Goal: Contribute content: Add original content to the website for others to see

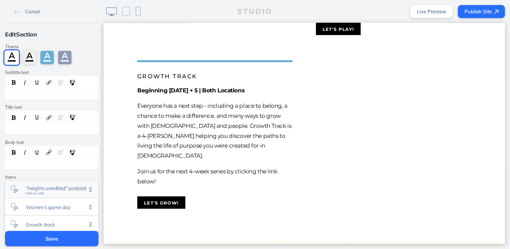
scroll to position [49, 0]
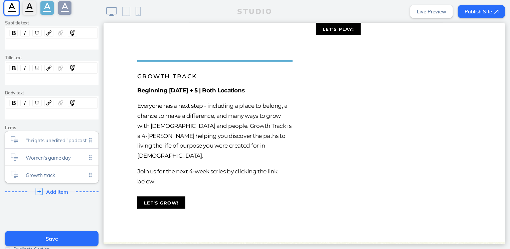
click at [50, 192] on span "Add Item" at bounding box center [56, 192] width 21 height 6
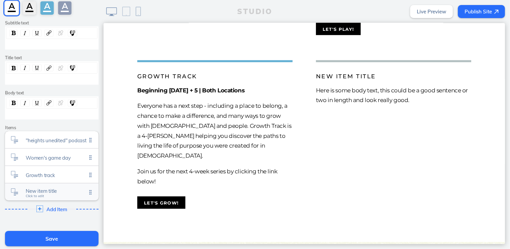
click at [52, 190] on span "New item title" at bounding box center [56, 191] width 61 height 6
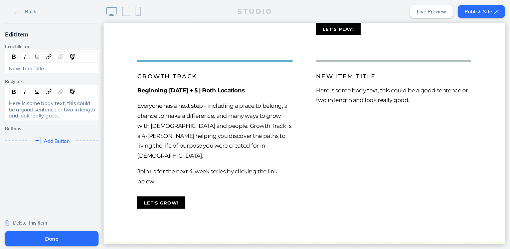
click at [31, 110] on span "Here is some body text, this could be a good sentence or two in length and look…" at bounding box center [53, 109] width 88 height 19
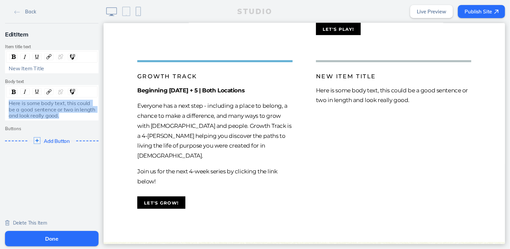
click at [31, 110] on span "Here is some body text, this could be a good sentence or two in length and look…" at bounding box center [53, 109] width 88 height 19
paste div "rdw-editor"
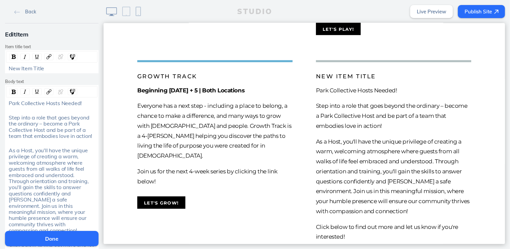
click at [35, 104] on span "Park Collective Hosts Needed!" at bounding box center [45, 103] width 73 height 7
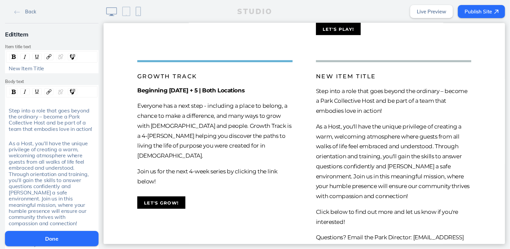
click at [39, 70] on span "New Item Title" at bounding box center [26, 68] width 35 height 7
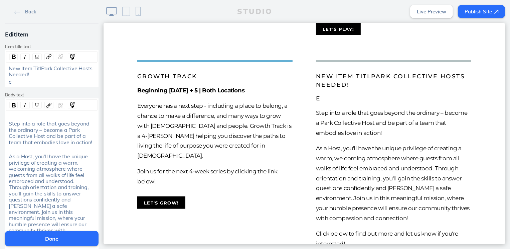
click at [22, 70] on span "New Item TitlPark Collective Hosts Needed!" at bounding box center [51, 71] width 85 height 13
click at [15, 84] on div "e" at bounding box center [52, 82] width 87 height 6
drag, startPoint x: 15, startPoint y: 84, endPoint x: 4, endPoint y: 68, distance: 19.8
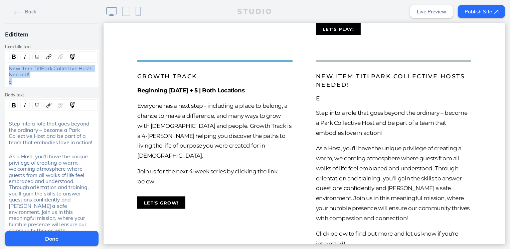
click at [6, 68] on div "New Item TitlPark Collective Hosts Needed! e" at bounding box center [51, 74] width 91 height 19
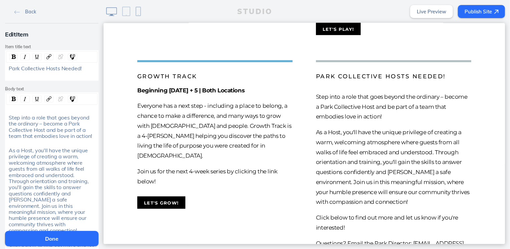
click at [9, 118] on span "Step into a role that goes beyond the ordinary – become a Park Collective Host …" at bounding box center [51, 126] width 84 height 25
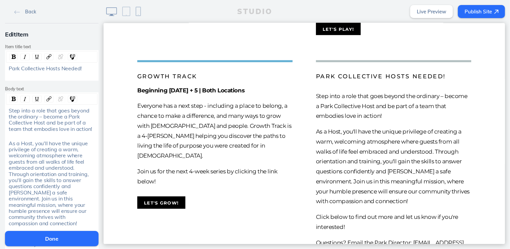
click at [21, 78] on div "rdw-editor" at bounding box center [52, 75] width 87 height 6
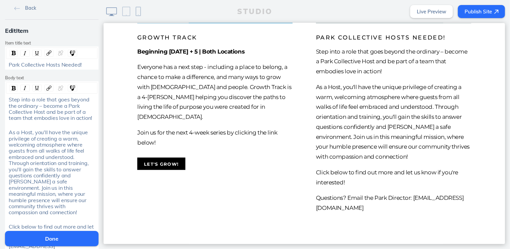
scroll to position [436, 0]
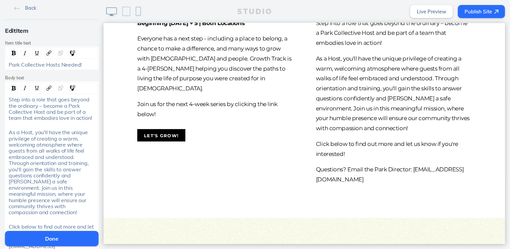
click at [58, 107] on span "Step into a role that goes beyond the ordinary – become a Park Collective Host …" at bounding box center [51, 108] width 84 height 25
drag, startPoint x: 61, startPoint y: 105, endPoint x: -3, endPoint y: 95, distance: 64.6
click at [0, 95] on html "Back Edit Item Item title text Park Collective Hosts Needed! Body text Step int…" at bounding box center [255, 124] width 510 height 249
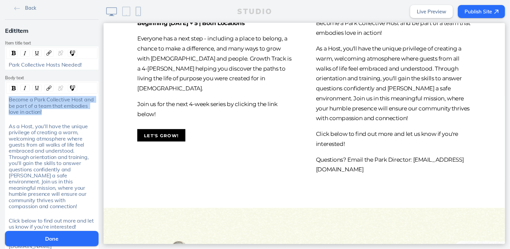
drag, startPoint x: 43, startPoint y: 111, endPoint x: -22, endPoint y: 94, distance: 67.1
click at [0, 94] on html "Back Edit Item Item title text Park Collective Hosts Needed! Body text Become a…" at bounding box center [255, 124] width 510 height 249
click at [12, 86] on img "rdw-inline-control" at bounding box center [14, 88] width 4 height 4
click at [30, 181] on span "As a Host, you'll have the unique privilege of creating a warm, welcoming atmos…" at bounding box center [49, 166] width 81 height 87
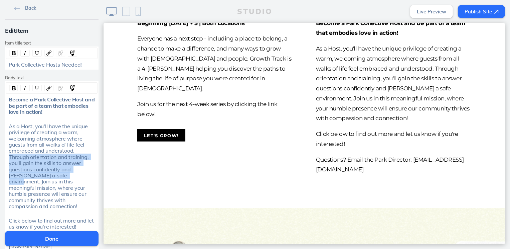
drag, startPoint x: 39, startPoint y: 175, endPoint x: 72, endPoint y: 153, distance: 39.7
click at [72, 153] on span "As a Host, you'll have the unique privilege of creating a warm, welcoming atmos…" at bounding box center [49, 166] width 81 height 87
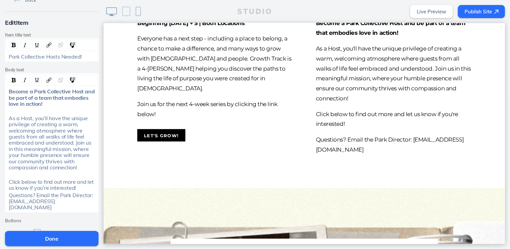
scroll to position [16, 0]
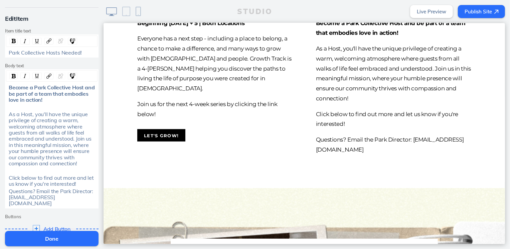
click at [60, 226] on span "Add Button" at bounding box center [56, 229] width 27 height 6
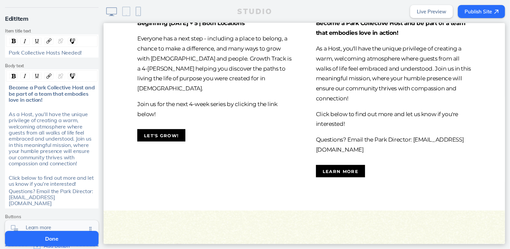
click at [48, 224] on span "Learn more" at bounding box center [56, 227] width 61 height 6
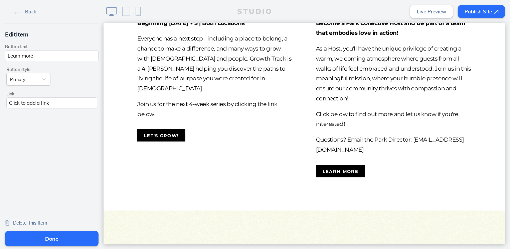
click at [70, 103] on div "Click to add a link" at bounding box center [51, 102] width 91 height 11
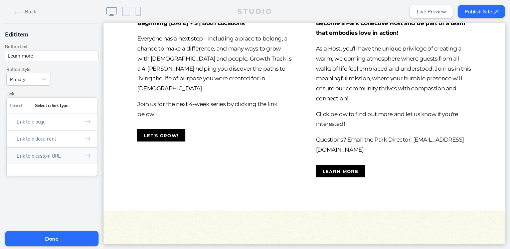
click at [51, 152] on button "Link to a custom URL" at bounding box center [52, 155] width 90 height 17
click at [55, 135] on input "text" at bounding box center [52, 133] width 84 height 11
paste input "https://heightschurch.churchcenter.com/registrations/events/1100468"
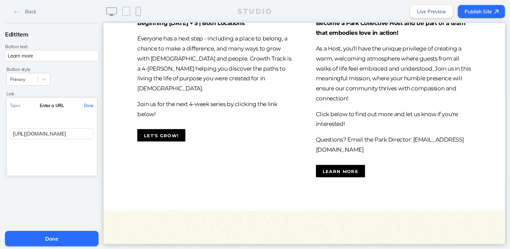
scroll to position [0, 76]
type input "https://heightschurch.churchcenter.com/registrations/events/1100468"
click at [88, 102] on button "Done" at bounding box center [89, 105] width 16 height 15
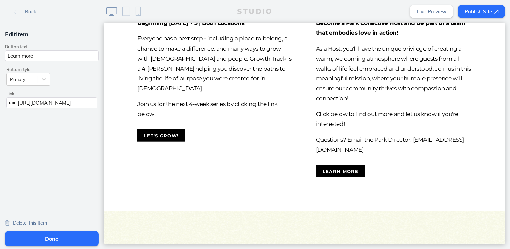
click at [59, 60] on input "Learn more" at bounding box center [52, 55] width 94 height 11
type input "I'm Interested!"
click at [49, 246] on button "Done" at bounding box center [52, 238] width 94 height 15
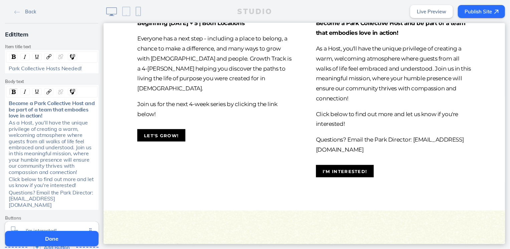
click at [47, 199] on span "Questions? Email the Park Director: matt@parkcollective.com" at bounding box center [52, 198] width 86 height 19
click at [58, 183] on span "Click below to find out more and let us know if you're interested!" at bounding box center [52, 181] width 87 height 13
click at [47, 200] on span "Questions? Email the Park Director: matt@parkcollective.com" at bounding box center [52, 198] width 86 height 19
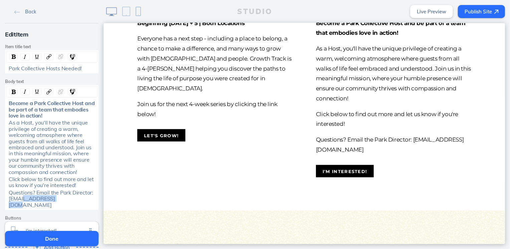
click at [47, 200] on span "Questions? Email the Park Director: matt@parkcollective.com" at bounding box center [52, 198] width 86 height 19
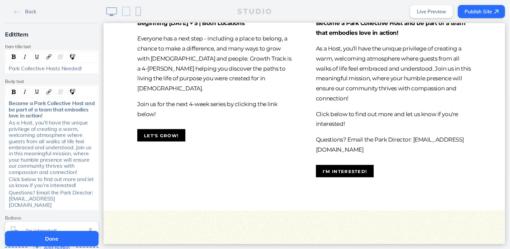
click at [47, 200] on span "Questions? Email the Park Director: matt@parkcollective.com" at bounding box center [52, 198] width 86 height 19
click at [55, 199] on span "Questions? Email the Park Director: matt@parkcollective.com" at bounding box center [52, 198] width 86 height 19
drag, startPoint x: 67, startPoint y: 199, endPoint x: 6, endPoint y: 200, distance: 60.5
click at [9, 200] on div "Questions? Email the Park Director: matt@parkcollective.com" at bounding box center [52, 198] width 87 height 18
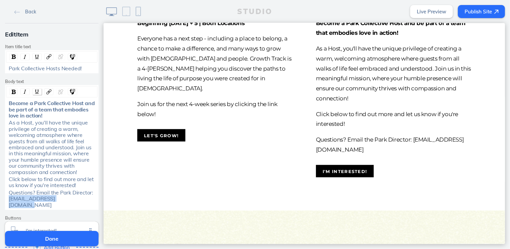
click at [37, 89] on img "rdw-inline-control" at bounding box center [36, 91] width 5 height 5
click at [72, 177] on span "Click below to find out more and let us know if you're interested!" at bounding box center [52, 181] width 87 height 13
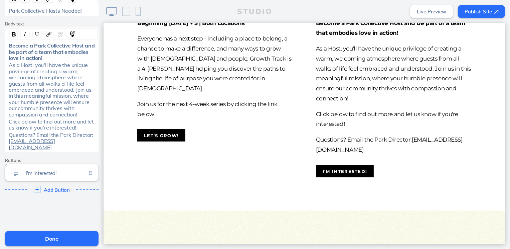
click at [64, 175] on div "I'm interested! Click to edit Add Button Click to edit" at bounding box center [52, 179] width 94 height 31
click at [63, 183] on div "Add Button Click to edit" at bounding box center [52, 189] width 98 height 12
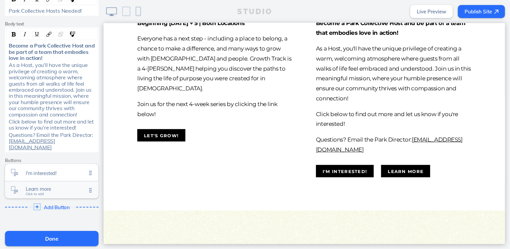
click at [58, 189] on div "Learn more Click to edit" at bounding box center [52, 189] width 94 height 17
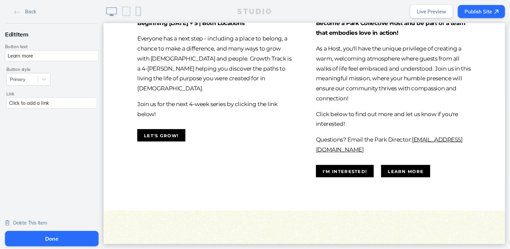
click at [52, 102] on div "Click to add a link" at bounding box center [51, 102] width 91 height 11
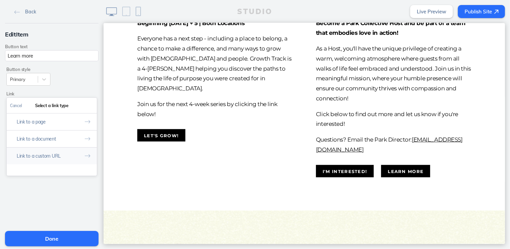
click at [52, 156] on button "Link to a custom URL" at bounding box center [52, 155] width 90 height 17
click at [49, 137] on input "text" at bounding box center [52, 133] width 84 height 11
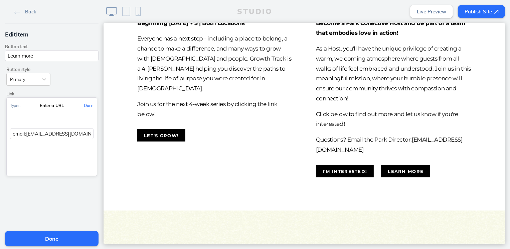
type input "email:matt@parkcollective.com"
click at [90, 107] on button "Done" at bounding box center [89, 105] width 16 height 15
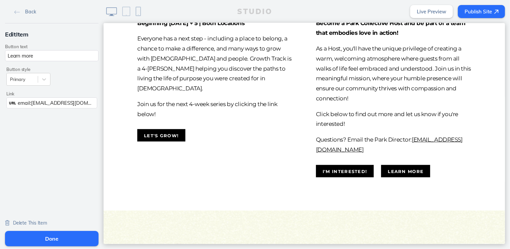
click at [43, 55] on input "Learn more" at bounding box center [52, 55] width 94 height 11
type input "I have questions"
click at [66, 235] on button "Done" at bounding box center [52, 238] width 94 height 15
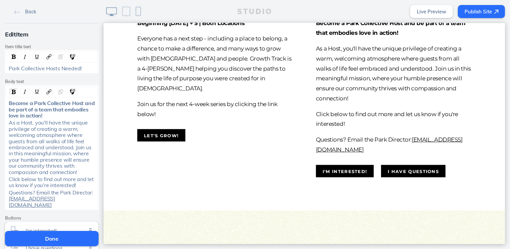
click at [66, 236] on button "Done" at bounding box center [52, 238] width 94 height 15
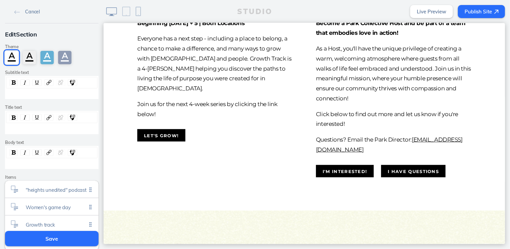
click at [72, 240] on button "Save" at bounding box center [52, 238] width 94 height 15
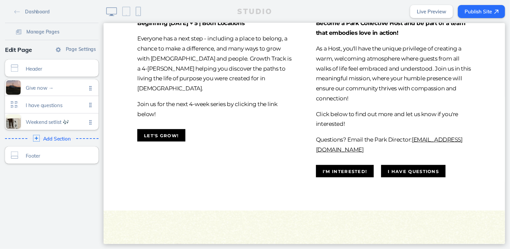
click at [418, 8] on link "Live Preview" at bounding box center [431, 11] width 43 height 13
click at [59, 111] on div "I have questions Click to edit" at bounding box center [52, 104] width 94 height 17
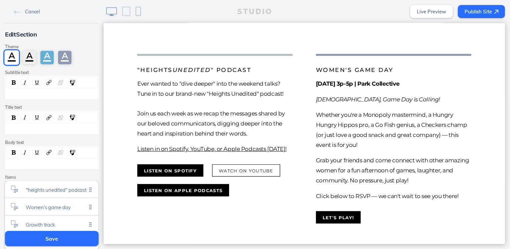
scroll to position [102, 0]
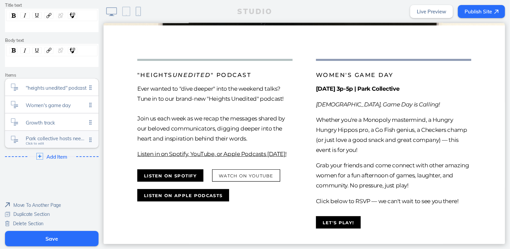
click at [63, 139] on span "Park collective hosts needed!" at bounding box center [56, 138] width 61 height 6
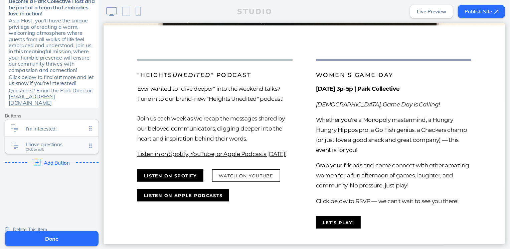
click at [50, 143] on span "I have questions Click to edit" at bounding box center [56, 146] width 61 height 6
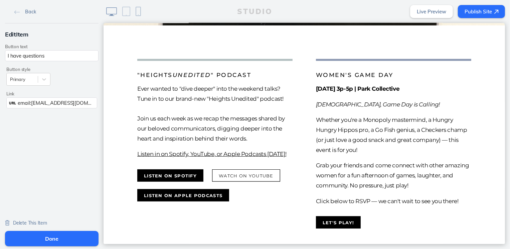
click at [26, 102] on span "email:matt@parkcollective.com" at bounding box center [66, 103] width 97 height 6
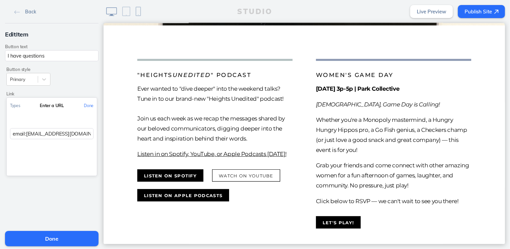
click at [21, 133] on input "email:matt@parkcollective.com" at bounding box center [52, 133] width 84 height 11
type input "emailto:matt@parkcollective.com"
click at [66, 242] on button "Done" at bounding box center [52, 238] width 94 height 15
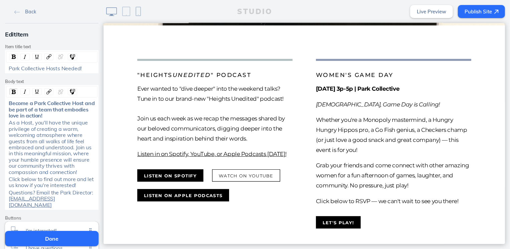
click at [66, 242] on button "Done" at bounding box center [52, 238] width 94 height 15
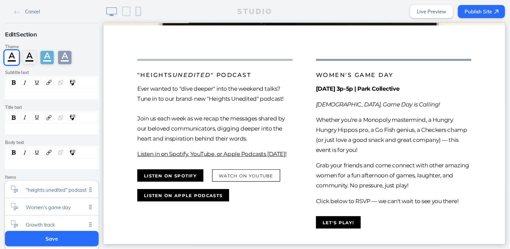
click at [75, 238] on button "Save" at bounding box center [52, 238] width 94 height 15
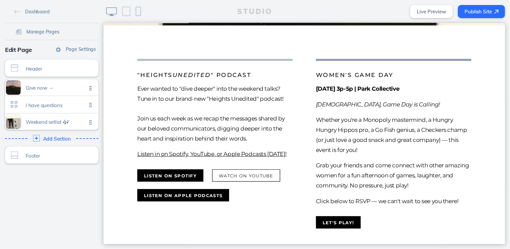
click at [419, 8] on link "Live Preview" at bounding box center [431, 11] width 43 height 13
click at [60, 110] on div "I have questions Click to edit" at bounding box center [52, 104] width 94 height 17
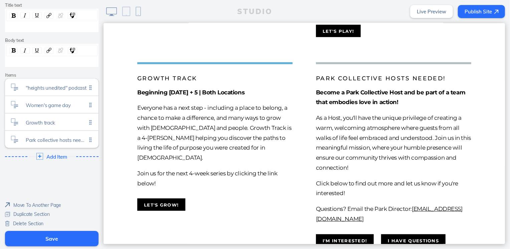
scroll to position [485, 0]
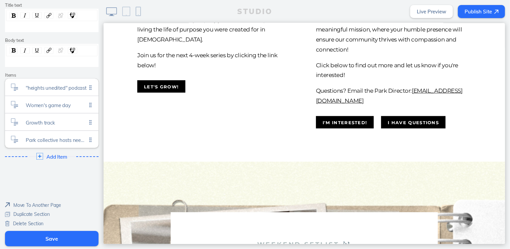
click at [431, 14] on link "Live Preview" at bounding box center [431, 11] width 43 height 13
click at [55, 140] on span "Park collective hosts needed! Click to edit" at bounding box center [56, 140] width 61 height 6
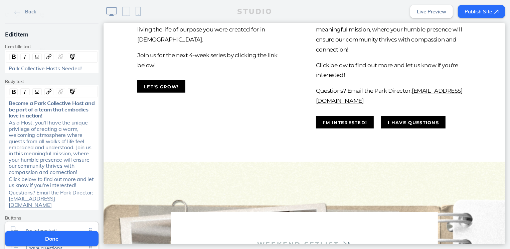
scroll to position [88, 0]
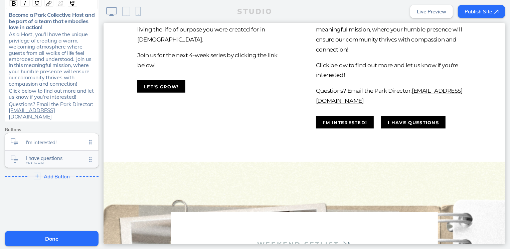
click at [49, 157] on div "I have questions Click to edit" at bounding box center [52, 158] width 94 height 17
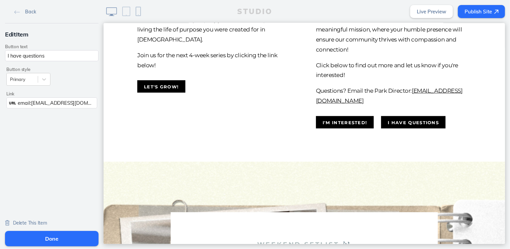
click at [27, 102] on span "email:matt@parkcollective.com" at bounding box center [66, 103] width 97 height 6
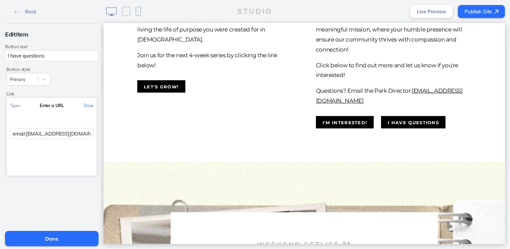
click at [22, 133] on input "email:matt@parkcollective.com" at bounding box center [52, 133] width 84 height 11
type input "emailto:matt@parkcollective.com"
click at [47, 234] on button "Done" at bounding box center [52, 238] width 94 height 15
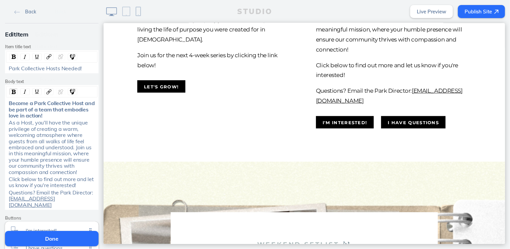
click at [46, 237] on button "Done" at bounding box center [52, 238] width 94 height 15
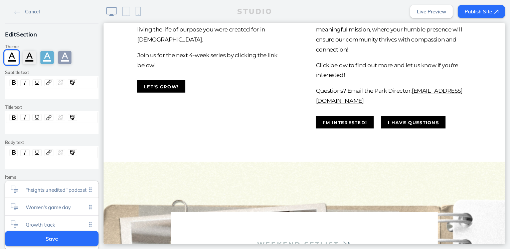
click at [46, 237] on button "Save" at bounding box center [52, 238] width 94 height 15
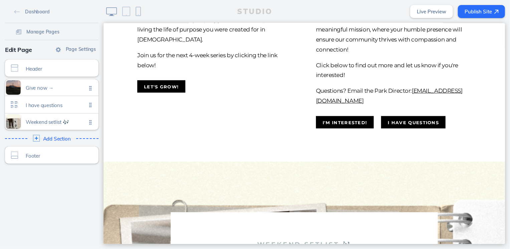
click at [428, 12] on link "Live Preview" at bounding box center [431, 11] width 43 height 13
click at [49, 106] on span "I have questions" at bounding box center [56, 104] width 61 height 6
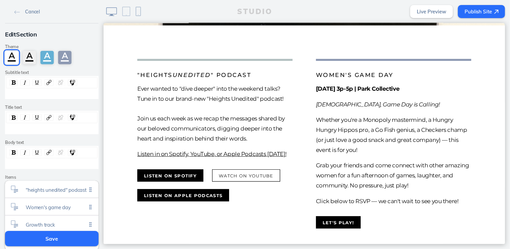
scroll to position [102, 0]
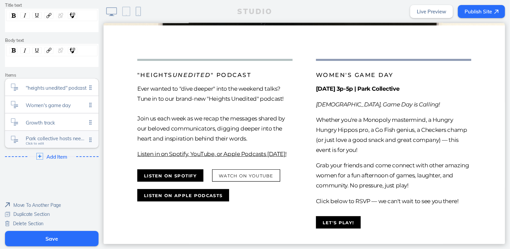
click at [50, 136] on span "Park collective hosts needed!" at bounding box center [56, 138] width 61 height 6
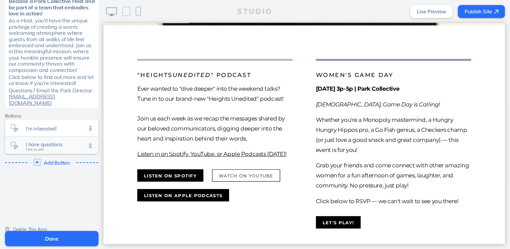
click at [49, 137] on div "I have questions Click to edit" at bounding box center [52, 145] width 94 height 17
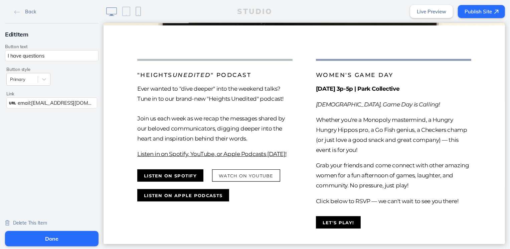
click at [29, 102] on span "email:matt@parkcollective.com" at bounding box center [66, 103] width 97 height 6
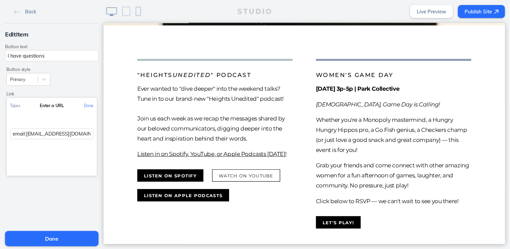
click at [22, 133] on input "email:matt@parkcollective.com" at bounding box center [52, 133] width 84 height 11
type input "emailto:matt@parkcollective.com"
click at [87, 106] on button "Done" at bounding box center [89, 105] width 16 height 15
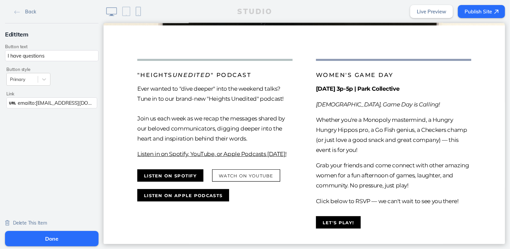
click at [72, 237] on button "Done" at bounding box center [52, 238] width 94 height 15
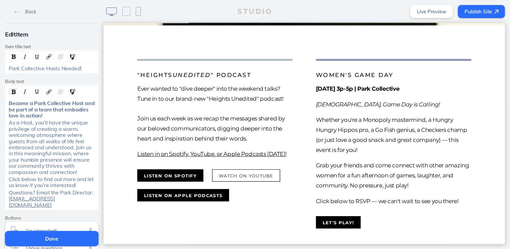
click at [72, 238] on button "Done" at bounding box center [52, 238] width 94 height 15
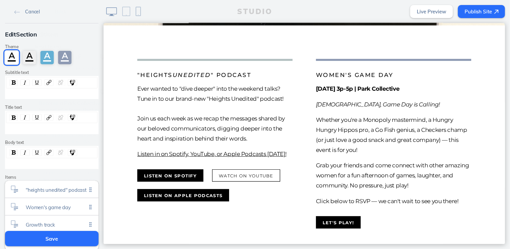
click at [72, 238] on button "Save" at bounding box center [52, 238] width 94 height 15
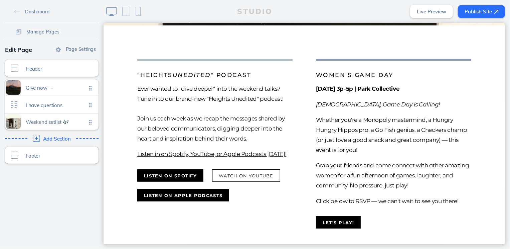
click at [426, 13] on link "Live Preview" at bounding box center [431, 11] width 43 height 13
click at [55, 103] on span "I have questions" at bounding box center [56, 104] width 61 height 6
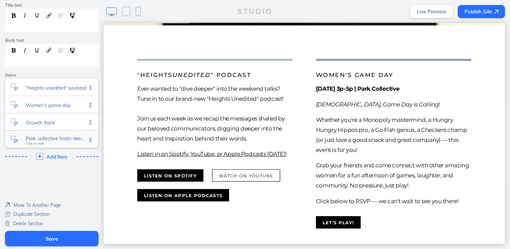
click at [64, 133] on div "Park collective hosts needed! Click to edit" at bounding box center [52, 139] width 94 height 17
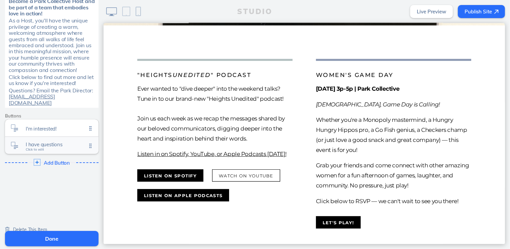
click at [41, 147] on span "Click to edit" at bounding box center [35, 149] width 18 height 4
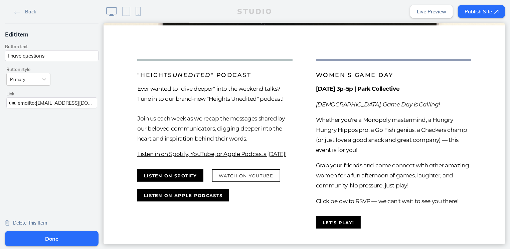
click at [18, 102] on span "emailto:matt@parkcollective.com" at bounding box center [69, 103] width 102 height 6
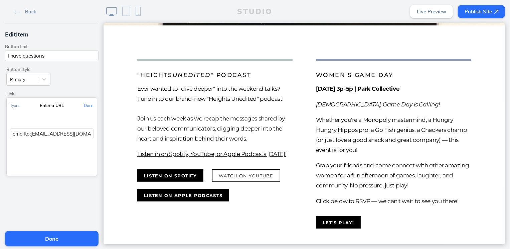
click at [13, 134] on input "emailto:matt@parkcollective.com" at bounding box center [52, 133] width 84 height 11
type input "mailto:matt@parkcollective.com"
click at [89, 104] on button "Done" at bounding box center [89, 105] width 16 height 15
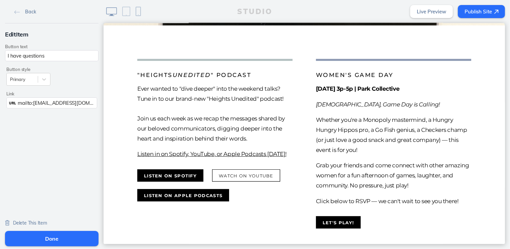
click at [51, 239] on button "Done" at bounding box center [52, 238] width 94 height 15
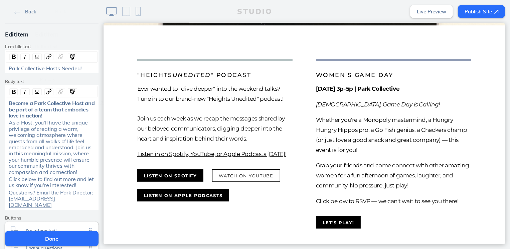
click at [51, 240] on button "Done" at bounding box center [52, 238] width 94 height 15
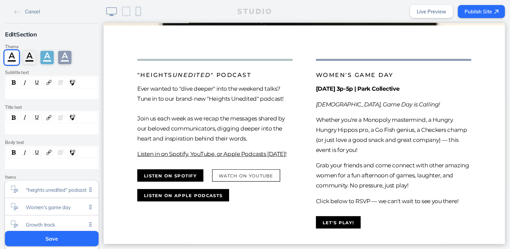
click at [74, 235] on button "Save" at bounding box center [52, 238] width 94 height 15
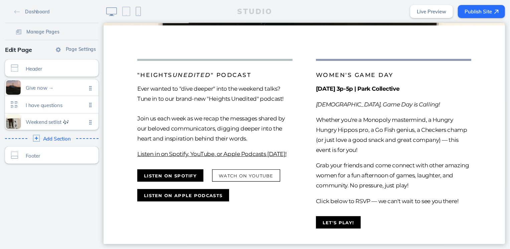
click at [424, 15] on link "Live Preview" at bounding box center [431, 11] width 43 height 13
click at [52, 113] on div "Weekend setlist 🎶 Click to edit" at bounding box center [52, 121] width 94 height 16
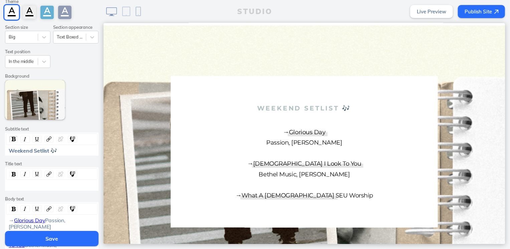
scroll to position [0, 0]
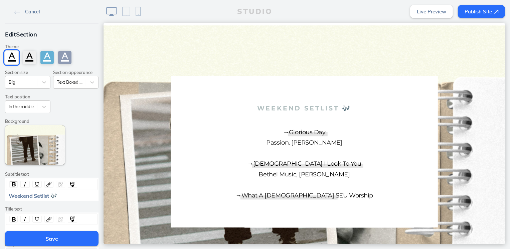
click at [26, 8] on link "Cancel" at bounding box center [27, 11] width 31 height 10
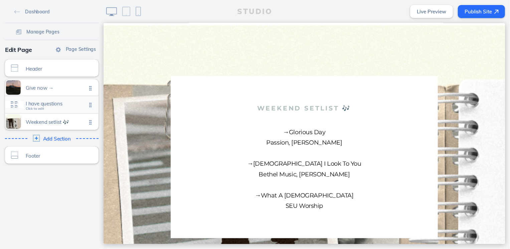
click at [36, 106] on span "I have questions" at bounding box center [56, 104] width 61 height 6
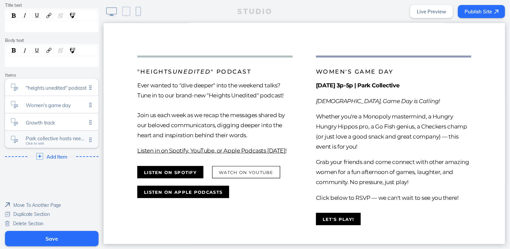
scroll to position [176, 0]
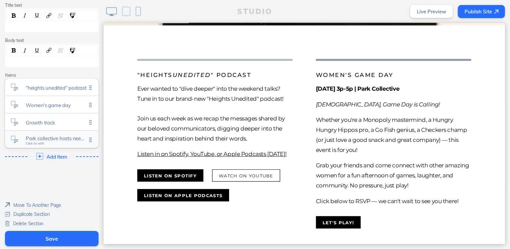
click at [53, 135] on span "Park collective hosts needed!" at bounding box center [56, 138] width 61 height 6
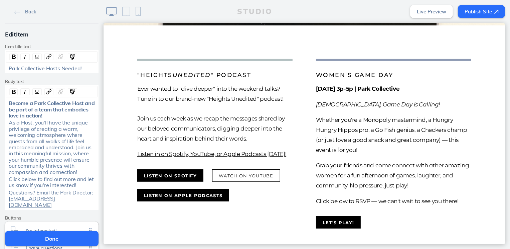
scroll to position [8, 0]
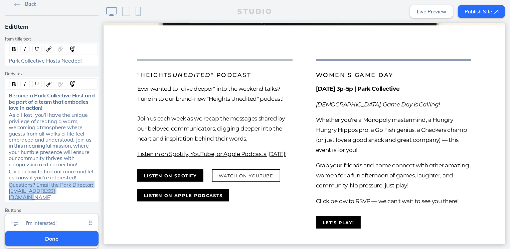
drag, startPoint x: 75, startPoint y: 192, endPoint x: 5, endPoint y: 181, distance: 71.1
click at [6, 181] on div "Become a Park Collective Host and be part of a team that embodies love in actio…" at bounding box center [51, 146] width 91 height 108
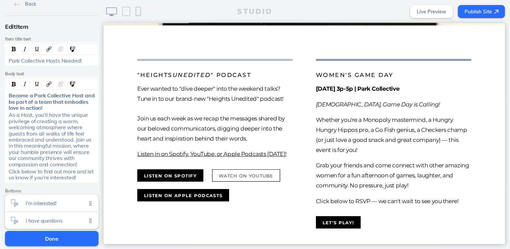
click at [355, 138] on div "September 20 | 3p-5p | Park Collective Ladies, Game Day is Calling! Whether you…" at bounding box center [393, 145] width 155 height 122
click at [59, 238] on button "Done" at bounding box center [52, 238] width 94 height 15
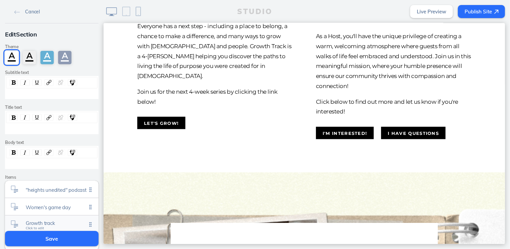
scroll to position [39, 0]
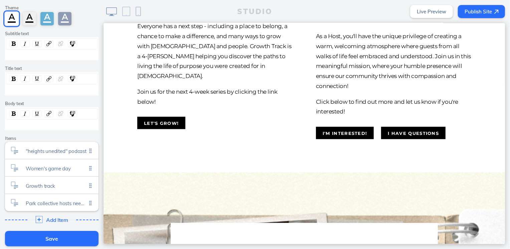
click at [51, 217] on span "Add Item" at bounding box center [56, 220] width 21 height 6
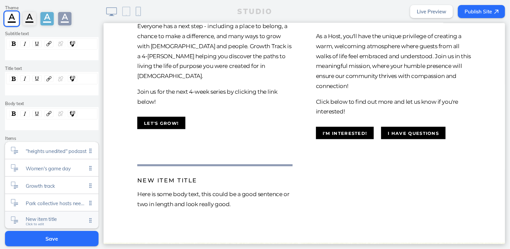
click at [32, 220] on span "New item title" at bounding box center [56, 219] width 61 height 6
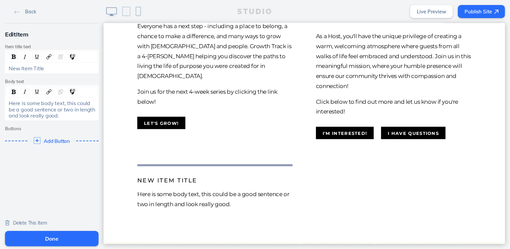
click at [40, 70] on span "New Item Title" at bounding box center [26, 68] width 35 height 7
click at [39, 70] on span "New Item Title" at bounding box center [26, 68] width 35 height 7
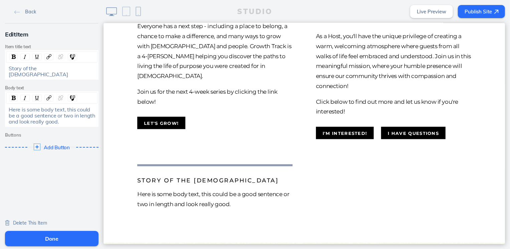
click at [38, 110] on span "Here is some body text, this could be a good sentence or two in length and look…" at bounding box center [53, 115] width 88 height 19
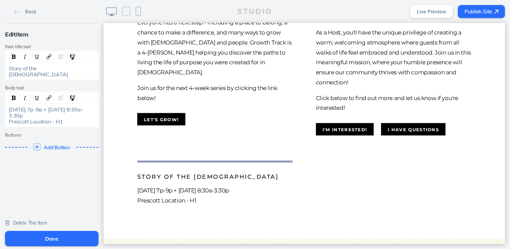
scroll to position [537, 0]
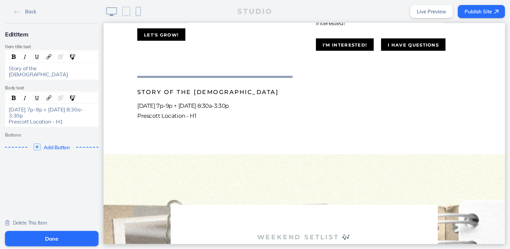
drag, startPoint x: 62, startPoint y: 115, endPoint x: 2, endPoint y: 105, distance: 61.2
click at [0, 103] on html "Back Edit Item Item title text Story of the Church Body text October 9 | 7p-9p …" at bounding box center [255, 124] width 510 height 249
click at [64, 117] on div "October 9 | 7p-9p + October 10 | 8:30a-3:30p Prescott Location - H1" at bounding box center [52, 115] width 87 height 18
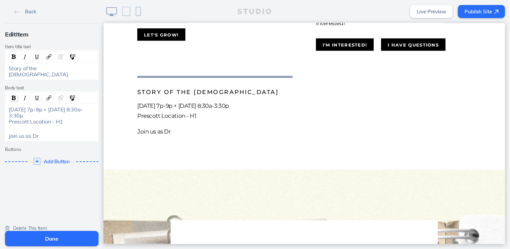
drag, startPoint x: 72, startPoint y: 116, endPoint x: 8, endPoint y: 94, distance: 68.2
click at [9, 106] on div "October 9 | 7p-9p + October 10 | 8:30a-3:30p Prescott Location - H1" at bounding box center [52, 115] width 87 height 18
click at [10, 95] on div "rdw-inline-control" at bounding box center [13, 98] width 8 height 7
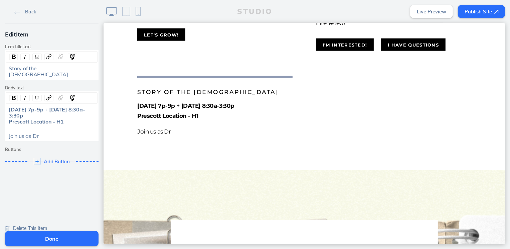
click at [32, 132] on span "Join us as Dr" at bounding box center [24, 135] width 30 height 7
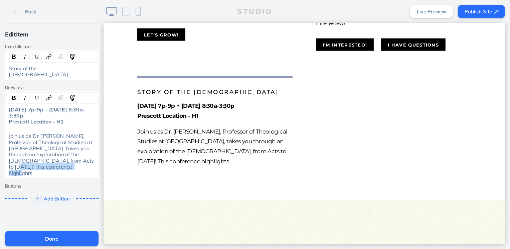
drag, startPoint x: 62, startPoint y: 161, endPoint x: 73, endPoint y: 153, distance: 13.5
click at [73, 153] on div "Join us as Dr. John Adair, Professor of Theological Studies at Dallas Theologic…" at bounding box center [52, 154] width 87 height 43
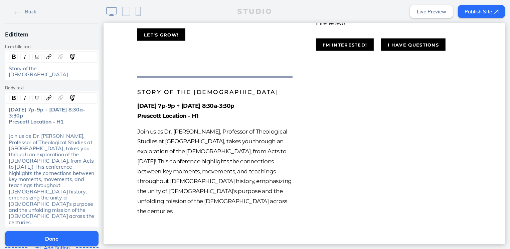
scroll to position [580, 0]
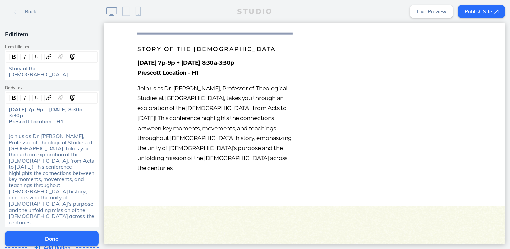
click at [53, 241] on div "Add Button Click to edit" at bounding box center [52, 247] width 98 height 12
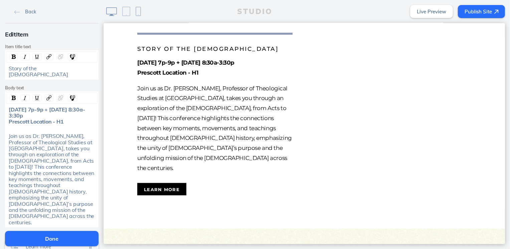
click at [56, 239] on div "Learn more Click to edit" at bounding box center [52, 247] width 94 height 17
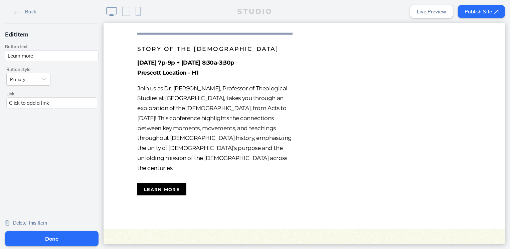
click at [59, 106] on div "Click to add a link" at bounding box center [51, 102] width 91 height 11
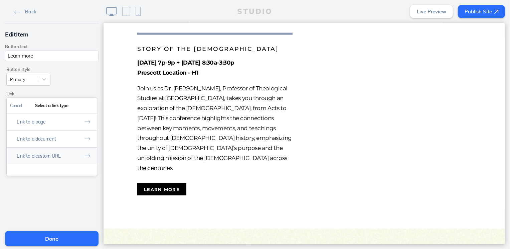
click at [56, 159] on button "Link to a custom URL" at bounding box center [52, 155] width 90 height 17
drag, startPoint x: 57, startPoint y: 135, endPoint x: 67, endPoint y: 122, distance: 16.0
click at [57, 135] on input "text" at bounding box center [52, 133] width 84 height 11
paste input "https://heightschurch.churchcenter.com/registrations/events/3157866"
type input "https://heightschurch.churchcenter.com/registrations/events/3157866"
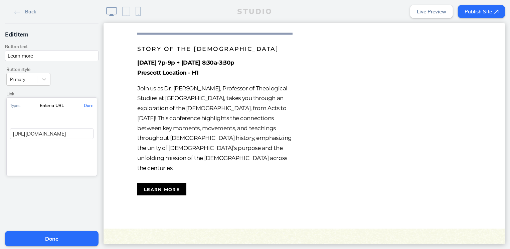
scroll to position [0, 76]
click at [85, 104] on button "Done" at bounding box center [89, 105] width 16 height 15
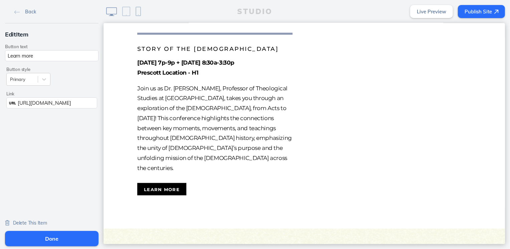
click at [51, 55] on input "Learn more" at bounding box center [52, 55] width 94 height 11
type input "Count me in!"
click at [78, 237] on button "Done" at bounding box center [52, 238] width 94 height 15
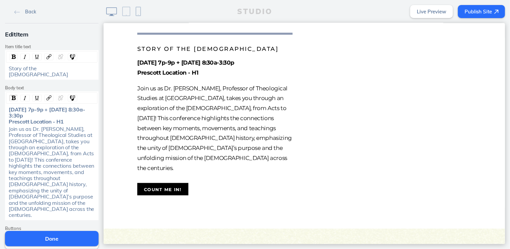
click at [77, 237] on button "Done" at bounding box center [52, 238] width 94 height 15
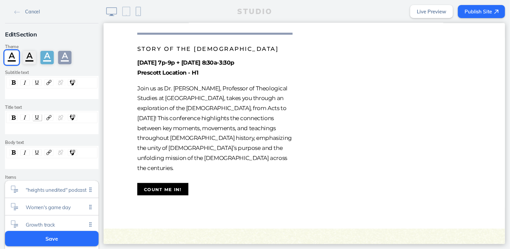
scroll to position [39, 0]
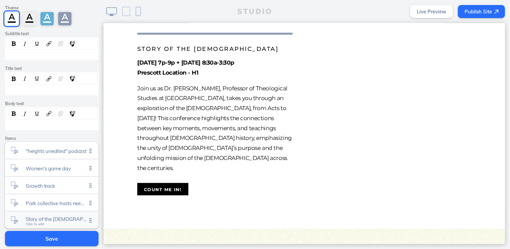
click at [48, 220] on span "Story of the church" at bounding box center [56, 219] width 61 height 6
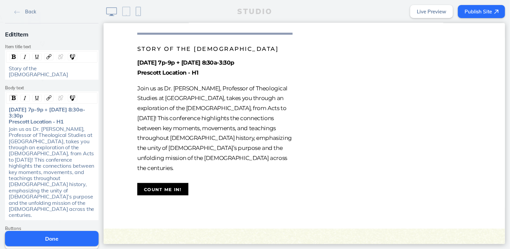
click at [48, 232] on div "Count me in! Click to edit" at bounding box center [52, 240] width 94 height 17
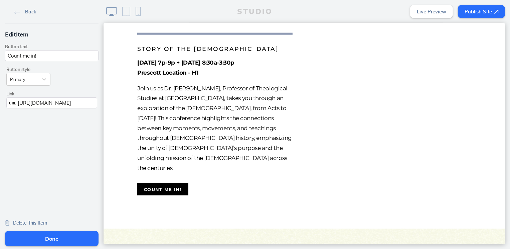
click at [26, 11] on span "Back" at bounding box center [30, 12] width 11 height 6
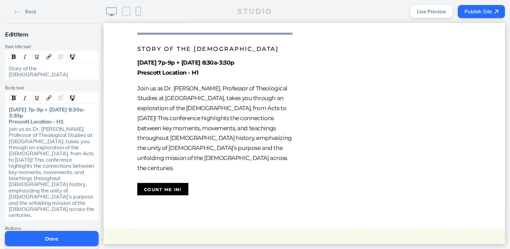
click at [73, 146] on span "Join us as Dr. John Adair, Professor of Theological Studies at Dallas Theologic…" at bounding box center [52, 171] width 87 height 93
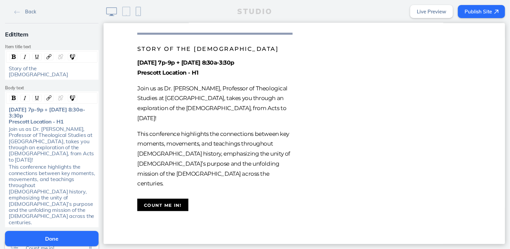
click at [64, 243] on button "Done" at bounding box center [52, 238] width 94 height 15
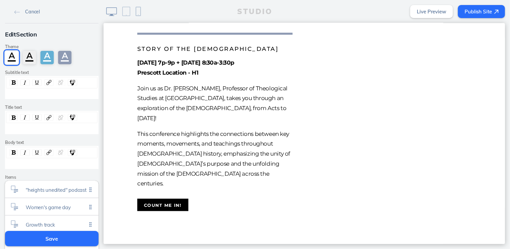
click at [64, 243] on button "Save" at bounding box center [52, 238] width 94 height 15
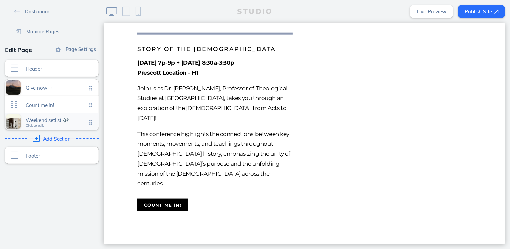
click at [47, 125] on div "Weekend setlist 🎶 Click to edit" at bounding box center [52, 121] width 94 height 16
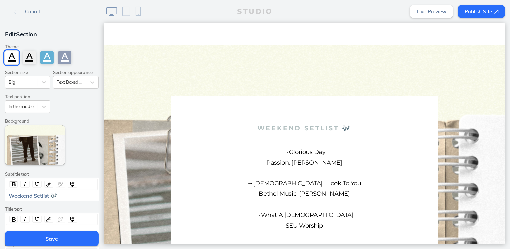
scroll to position [177, 0]
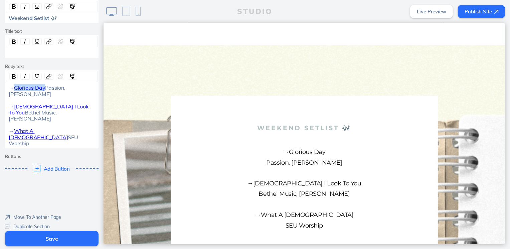
drag, startPoint x: 48, startPoint y: 89, endPoint x: 11, endPoint y: 87, distance: 37.5
click at [11, 87] on div "→ Glorious Day Passion, Kristian Stanfill → God I Look To You Bethel Music, Jen…" at bounding box center [52, 116] width 87 height 62
click at [16, 87] on span "→ Praise Passion, Kristian Stanfill →" at bounding box center [41, 96] width 64 height 25
click at [47, 76] on img "rdw-link-control" at bounding box center [48, 76] width 5 height 5
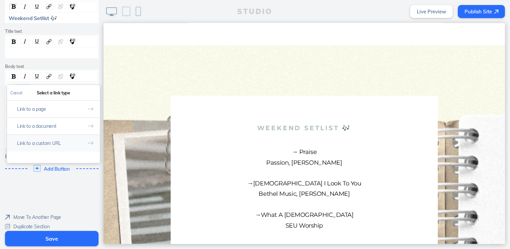
click at [60, 138] on button "Link to a custom URL" at bounding box center [53, 142] width 93 height 17
click at [57, 116] on input "rdw-link-control" at bounding box center [53, 120] width 86 height 11
paste input "https://open.spotify.com/track/7Ee6XgP8EHKDhTMYLIndu9?si=d5493729bf4445b6"
type input "https://open.spotify.com/track/7Ee6XgP8EHKDhTMYLIndu9?si=d5493729bf4445b6"
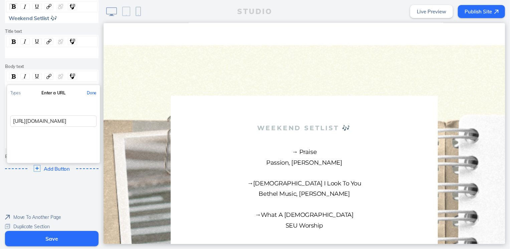
click at [87, 95] on button "Done" at bounding box center [92, 92] width 16 height 15
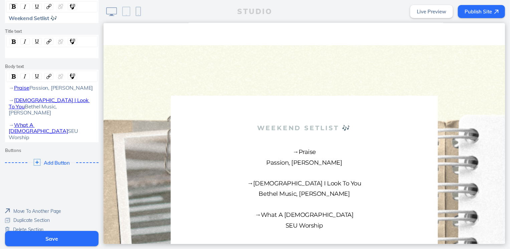
drag, startPoint x: 54, startPoint y: 97, endPoint x: 0, endPoint y: 97, distance: 53.8
click at [0, 97] on div "Edit Section Theme A A A A Section size Big Section appearance Text Boxed In Te…" at bounding box center [52, 10] width 104 height 329
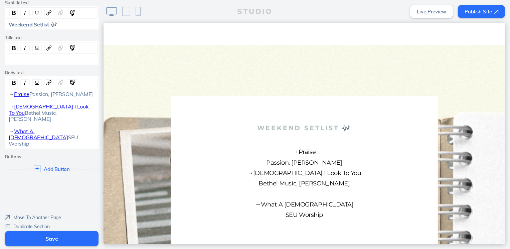
scroll to position [177, 0]
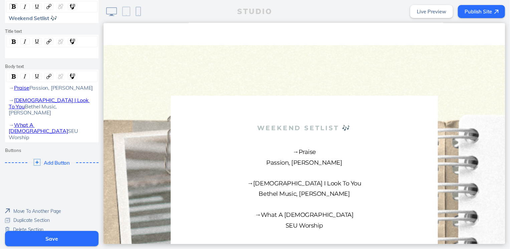
click at [68, 90] on div "→ Praise Passion, Kristian Stanfill → God I Look To You Bethel Music, Jenn John…" at bounding box center [52, 112] width 87 height 55
drag, startPoint x: 67, startPoint y: 93, endPoint x: 8, endPoint y: 94, distance: 58.2
click at [9, 94] on div "→ Praise Passion, Kristian Stanfill → God I Look To You Bethel Music, Jenn John…" at bounding box center [52, 112] width 87 height 55
drag, startPoint x: 61, startPoint y: 107, endPoint x: 11, endPoint y: 105, distance: 49.5
click at [11, 105] on div "→ Praise Elevation Worship → God I Look To You Bethel Music, Jenn Johnson → Wha…" at bounding box center [52, 112] width 87 height 55
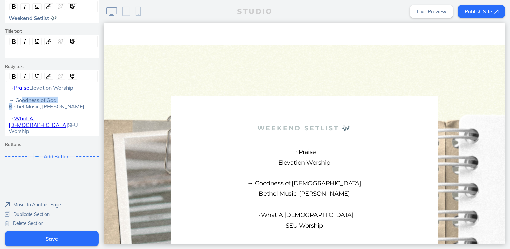
drag, startPoint x: 44, startPoint y: 107, endPoint x: 14, endPoint y: 109, distance: 30.2
click at [14, 109] on div "→ Praise Elevation Worship → Goodness of God Bethel Music, Jenn Johnson → What …" at bounding box center [52, 109] width 87 height 49
click at [46, 77] on img "rdw-link-control" at bounding box center [48, 76] width 5 height 5
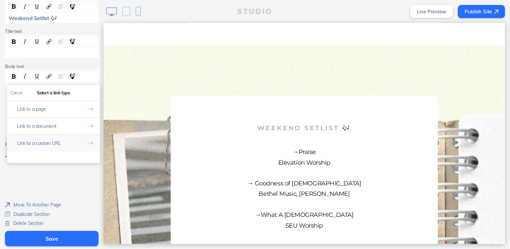
click at [55, 144] on button "Link to a custom URL" at bounding box center [53, 142] width 93 height 17
click at [57, 119] on input "rdw-link-control" at bounding box center [53, 120] width 86 height 11
paste input "https://open.spotify.com/track/0HE3SH6fvxdRIUq54HjVq0?si=473dd64c13e04ee6"
type input "https://open.spotify.com/track/0HE3SH6fvxdRIUq54HjVq0?si=473dd64c13e04ee6"
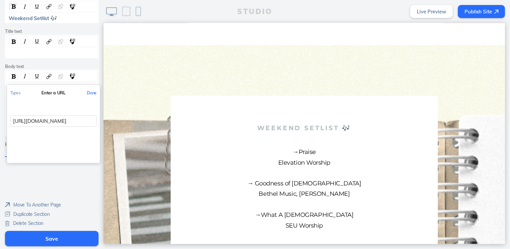
click at [88, 93] on button "Done" at bounding box center [92, 92] width 16 height 15
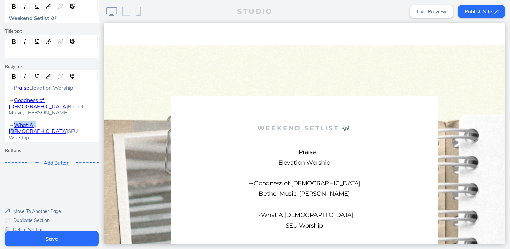
drag, startPoint x: 47, startPoint y: 125, endPoint x: 11, endPoint y: 126, distance: 36.4
click at [11, 126] on div "→ Praise Elevation Worship → Goodness of God Bethel Music, Jenn Johnson → What …" at bounding box center [52, 112] width 87 height 55
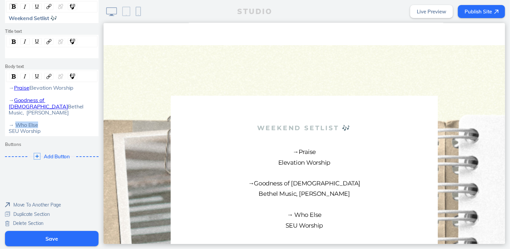
drag, startPoint x: 41, startPoint y: 124, endPoint x: 13, endPoint y: 125, distance: 28.1
click at [13, 125] on div "→ Praise Elevation Worship → Goodness of God Bethel Music, Jenn Johnson → Who E…" at bounding box center [52, 109] width 87 height 49
click at [46, 75] on img "rdw-link-control" at bounding box center [48, 76] width 5 height 5
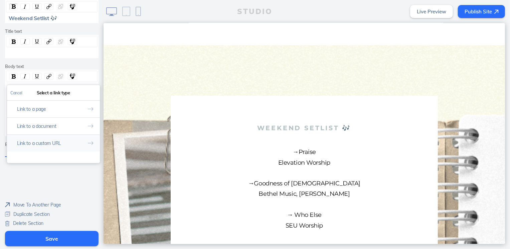
click at [61, 141] on button "Link to a custom URL" at bounding box center [53, 142] width 93 height 17
click at [63, 124] on input "rdw-link-control" at bounding box center [53, 120] width 86 height 11
paste input "https://open.spotify.com/track/2hUVIsZyLfy4xs35CHTlmN?si=aa91181384f94ef8"
type input "https://open.spotify.com/track/2hUVIsZyLfy4xs35CHTlmN?si=aa91181384f94ef8"
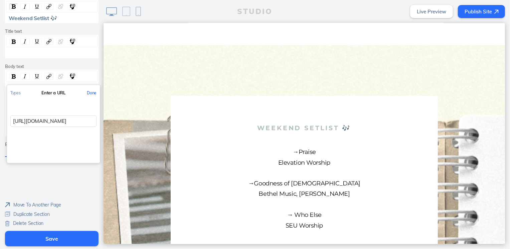
click at [89, 93] on button "Done" at bounding box center [92, 92] width 16 height 15
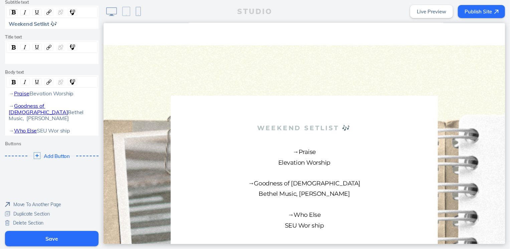
drag, startPoint x: 40, startPoint y: 131, endPoint x: 5, endPoint y: 129, distance: 35.8
click at [6, 129] on div "→ Praise Elevation Worship → Goodness of God Bethel Music, Jenn Johnson → Who E…" at bounding box center [51, 111] width 91 height 43
click at [58, 243] on button "Save" at bounding box center [52, 238] width 94 height 15
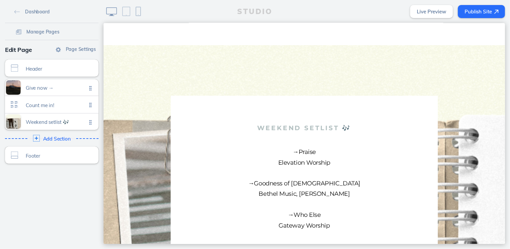
click at [464, 13] on button "Publish Site" at bounding box center [481, 11] width 47 height 13
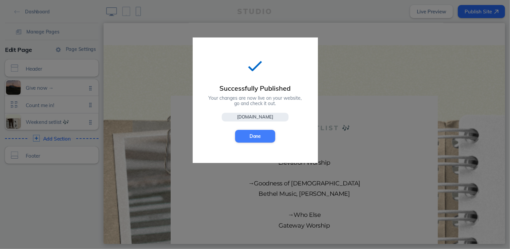
drag, startPoint x: 253, startPoint y: 141, endPoint x: 149, endPoint y: 117, distance: 106.4
click at [253, 141] on button "Done" at bounding box center [255, 136] width 40 height 13
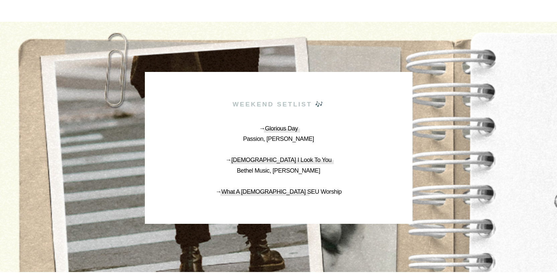
scroll to position [429, 0]
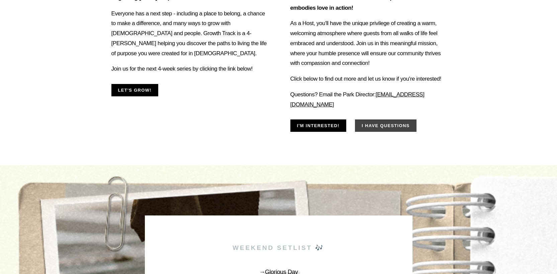
click at [375, 132] on button "I have questions" at bounding box center [385, 125] width 61 height 12
click at [336, 132] on button "I'm Interested!" at bounding box center [318, 125] width 56 height 12
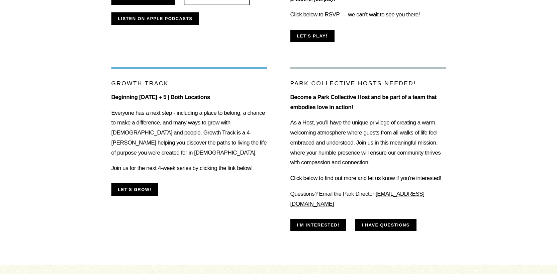
scroll to position [540, 0]
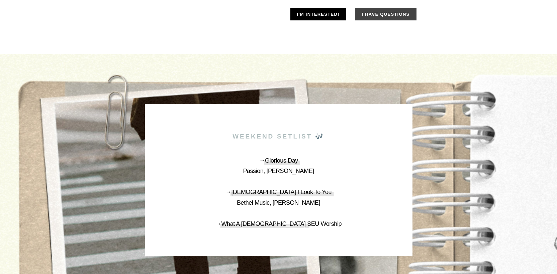
click at [373, 20] on button "I have questions" at bounding box center [385, 14] width 61 height 12
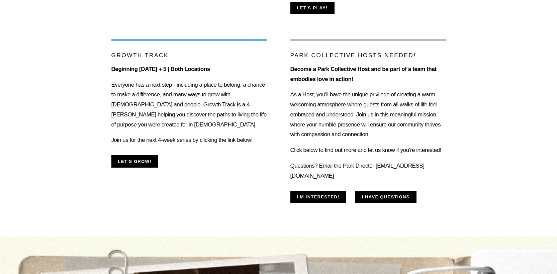
scroll to position [453, 0]
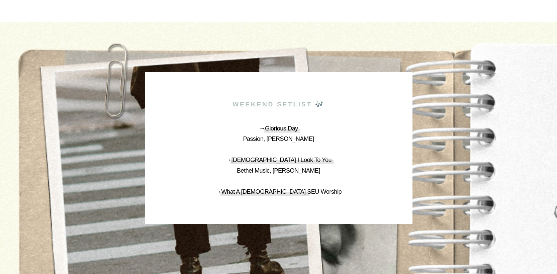
scroll to position [550, 0]
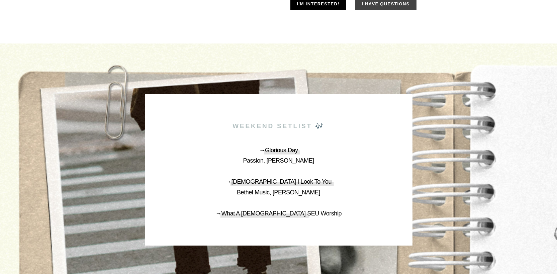
click at [392, 10] on button "I have questions" at bounding box center [385, 4] width 61 height 12
click at [394, 10] on button "I have questions" at bounding box center [385, 4] width 61 height 12
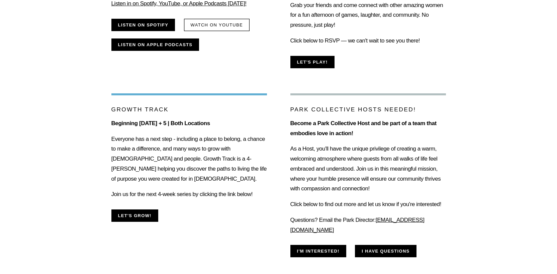
scroll to position [572, 0]
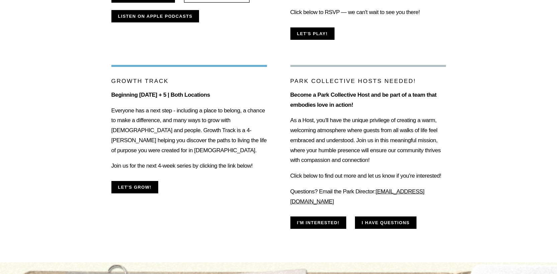
scroll to position [461, 0]
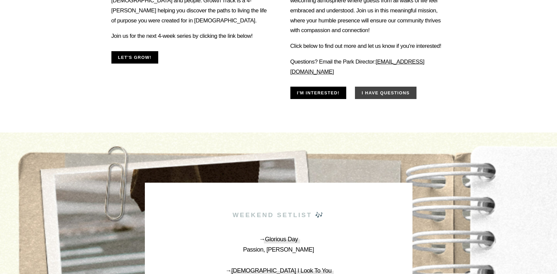
click at [378, 99] on button "I have questions" at bounding box center [385, 93] width 61 height 12
